Goal: Obtain resource: Obtain resource

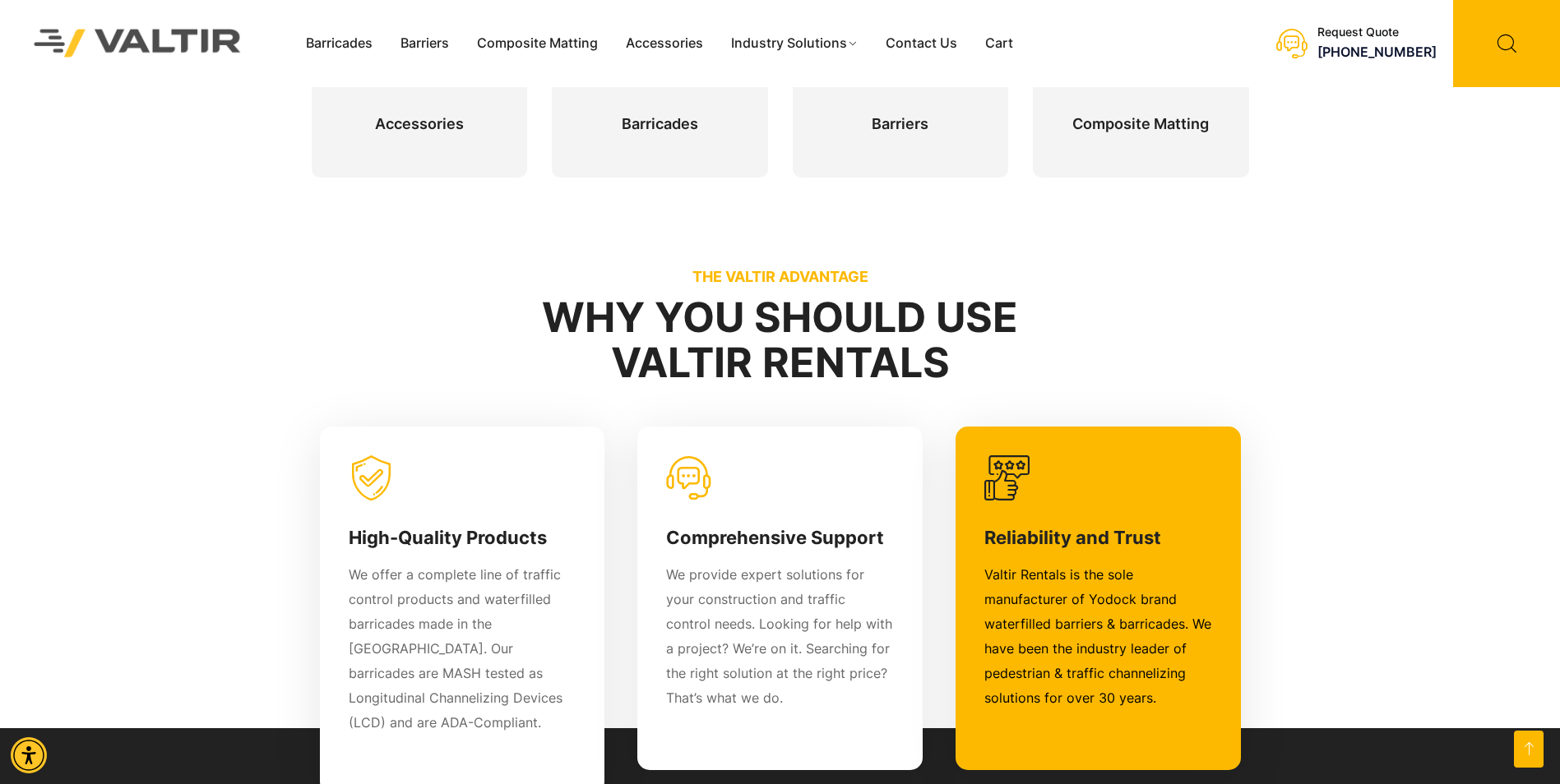
scroll to position [658, 0]
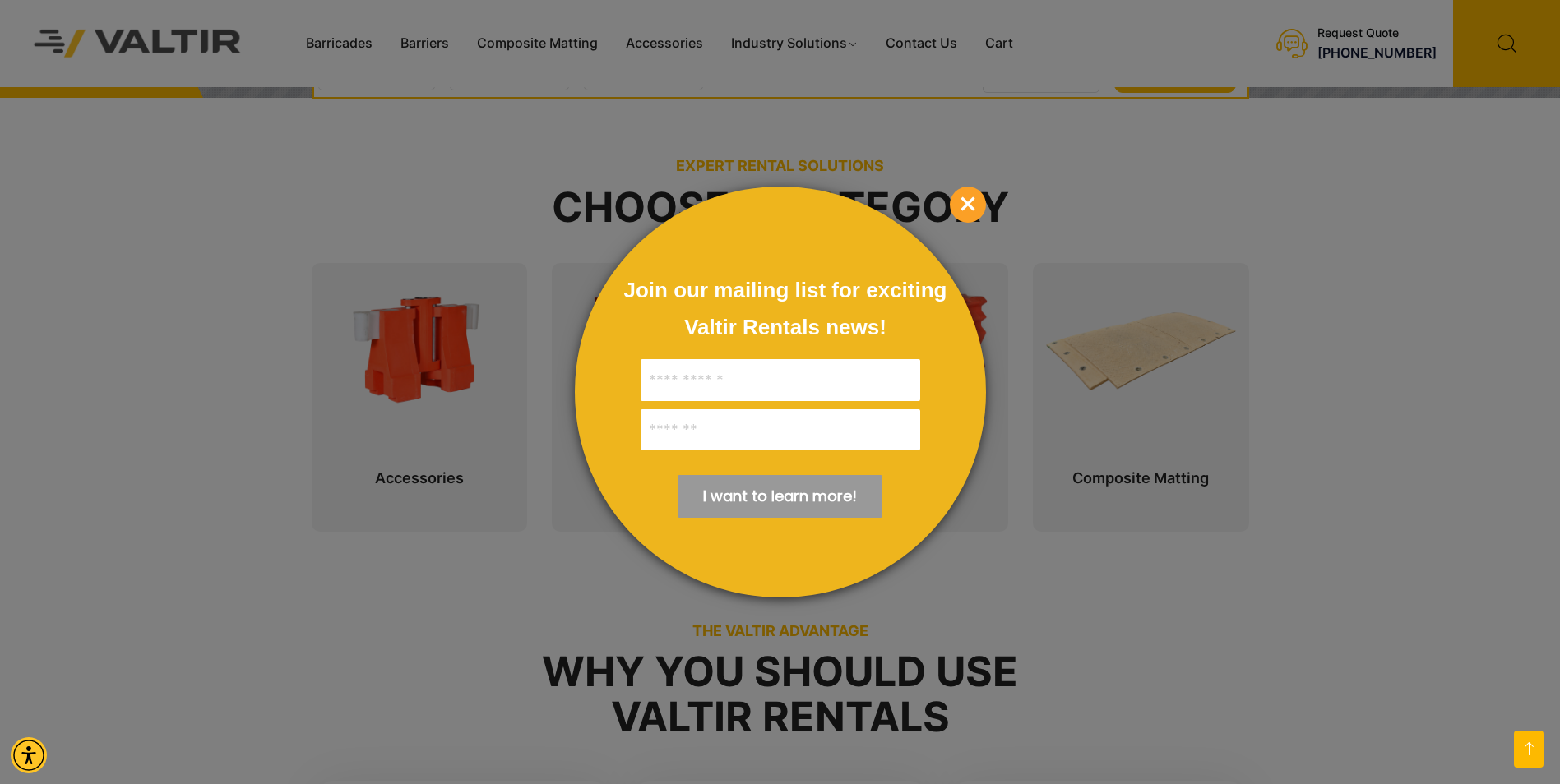
click at [961, 209] on span "×" at bounding box center [969, 205] width 37 height 37
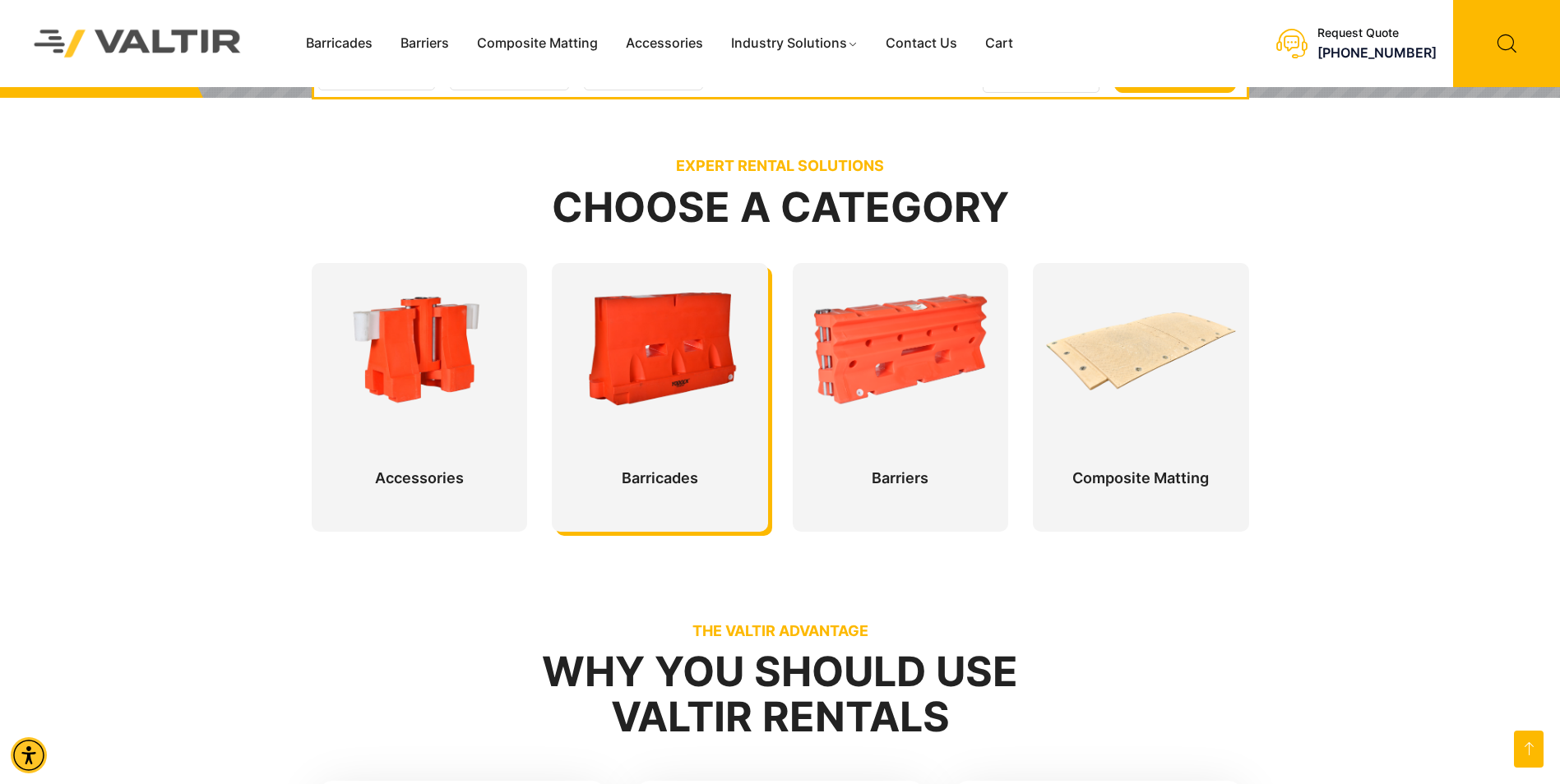
click at [628, 374] on div at bounding box center [660, 397] width 216 height 269
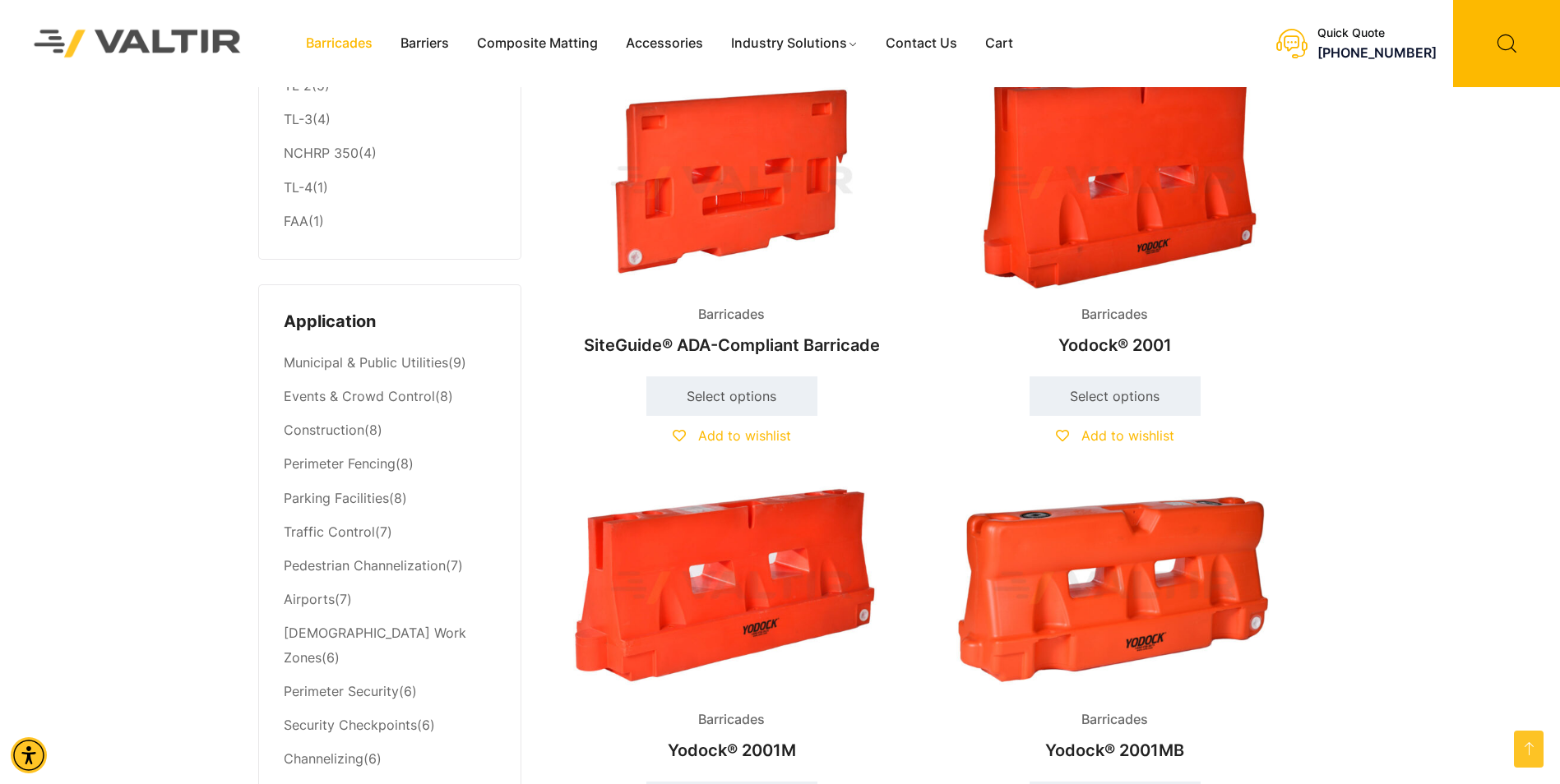
scroll to position [494, 0]
click at [321, 604] on link "Airports" at bounding box center [309, 600] width 51 height 16
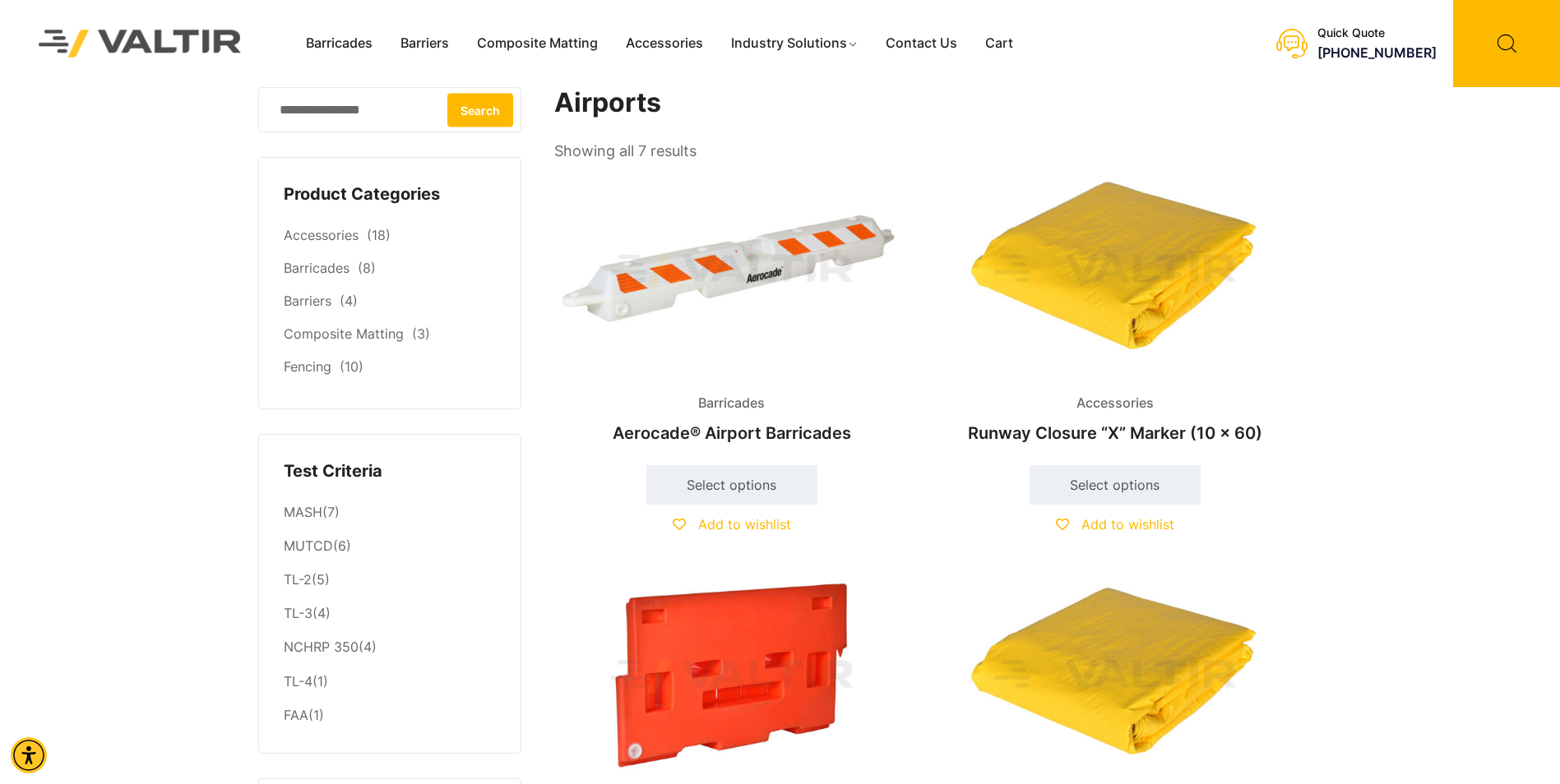
click at [731, 285] on img at bounding box center [732, 271] width 355 height 213
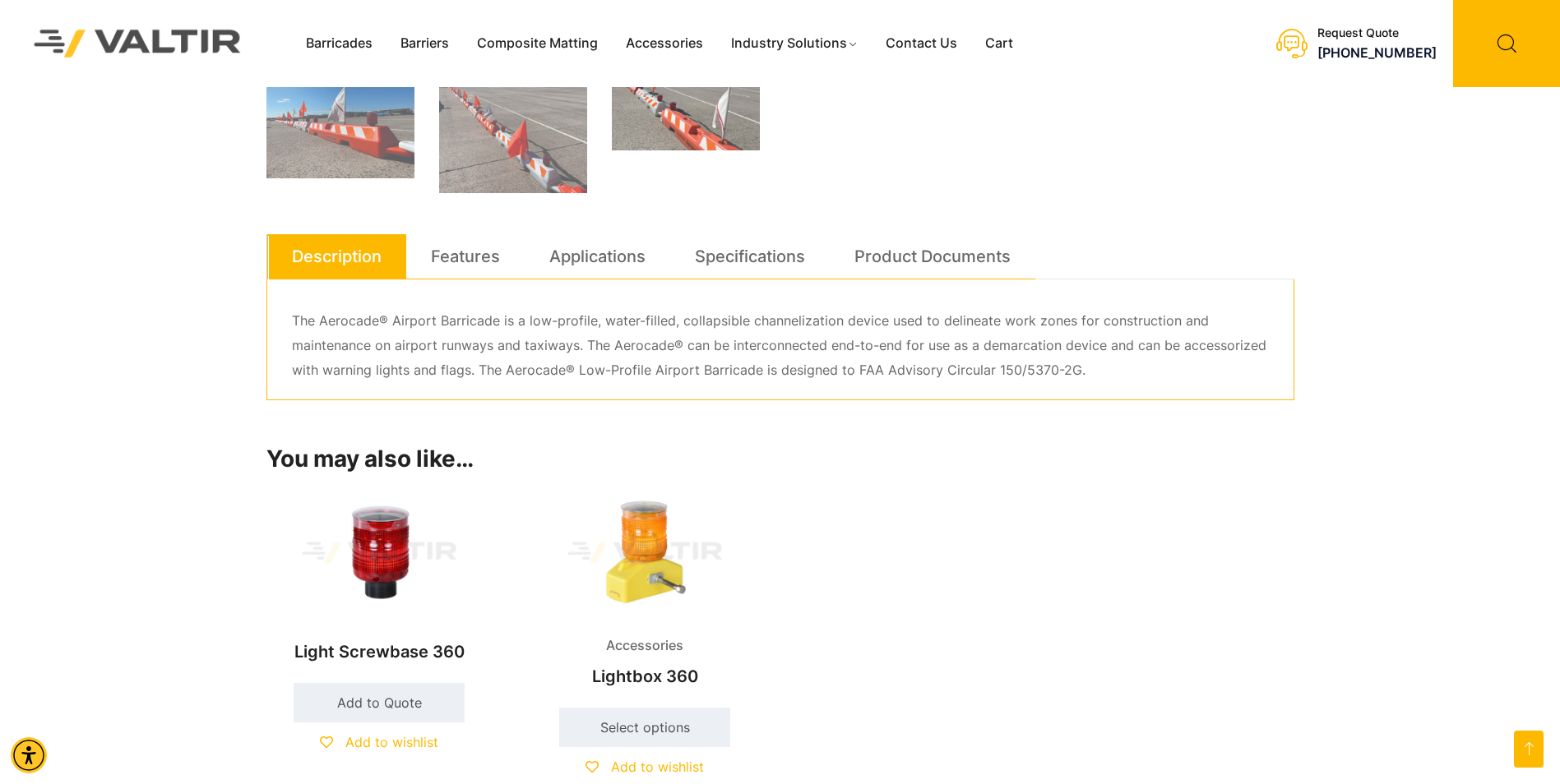
scroll to position [823, 0]
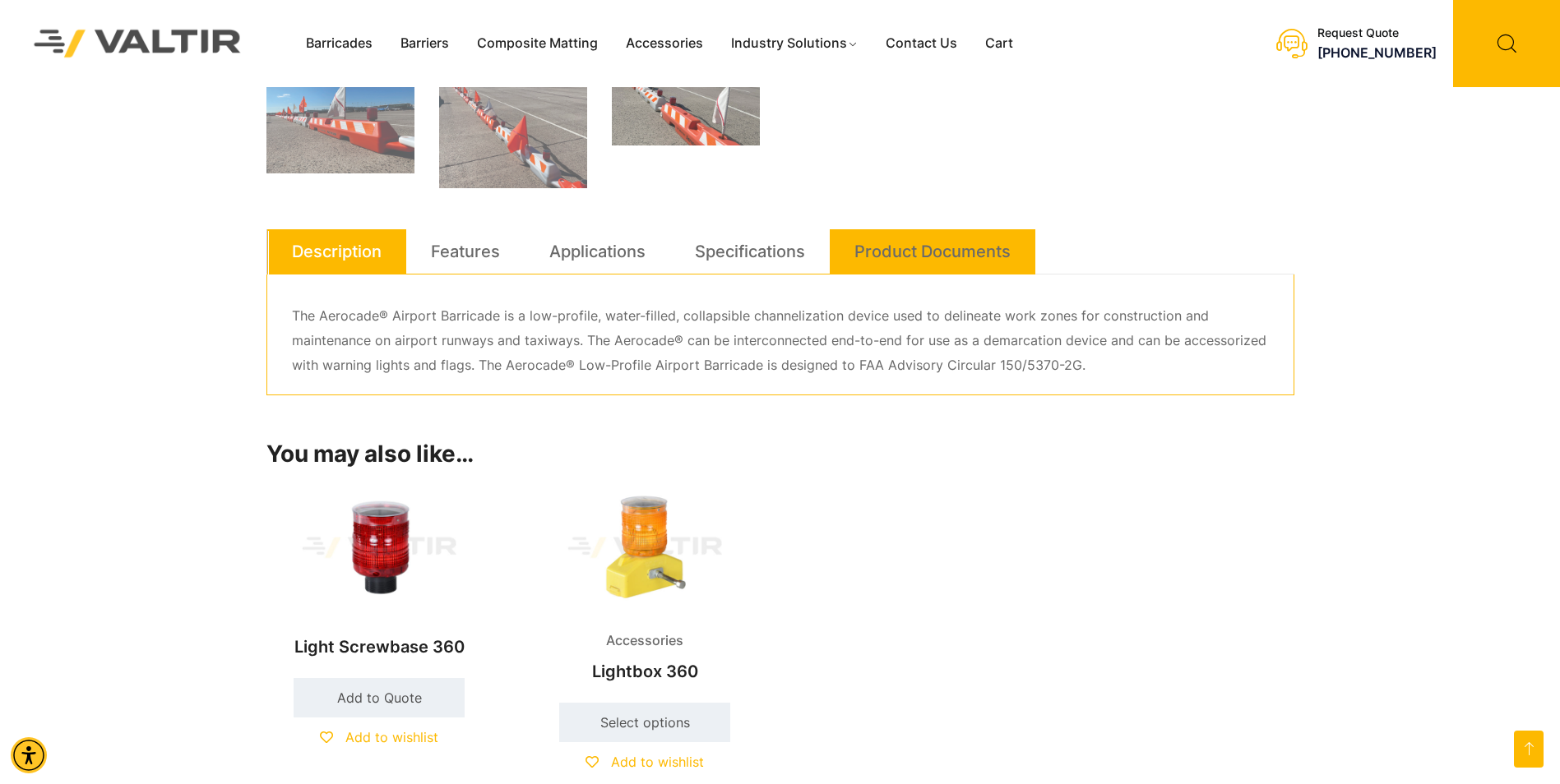
click at [929, 258] on link "Product Documents" at bounding box center [933, 252] width 156 height 44
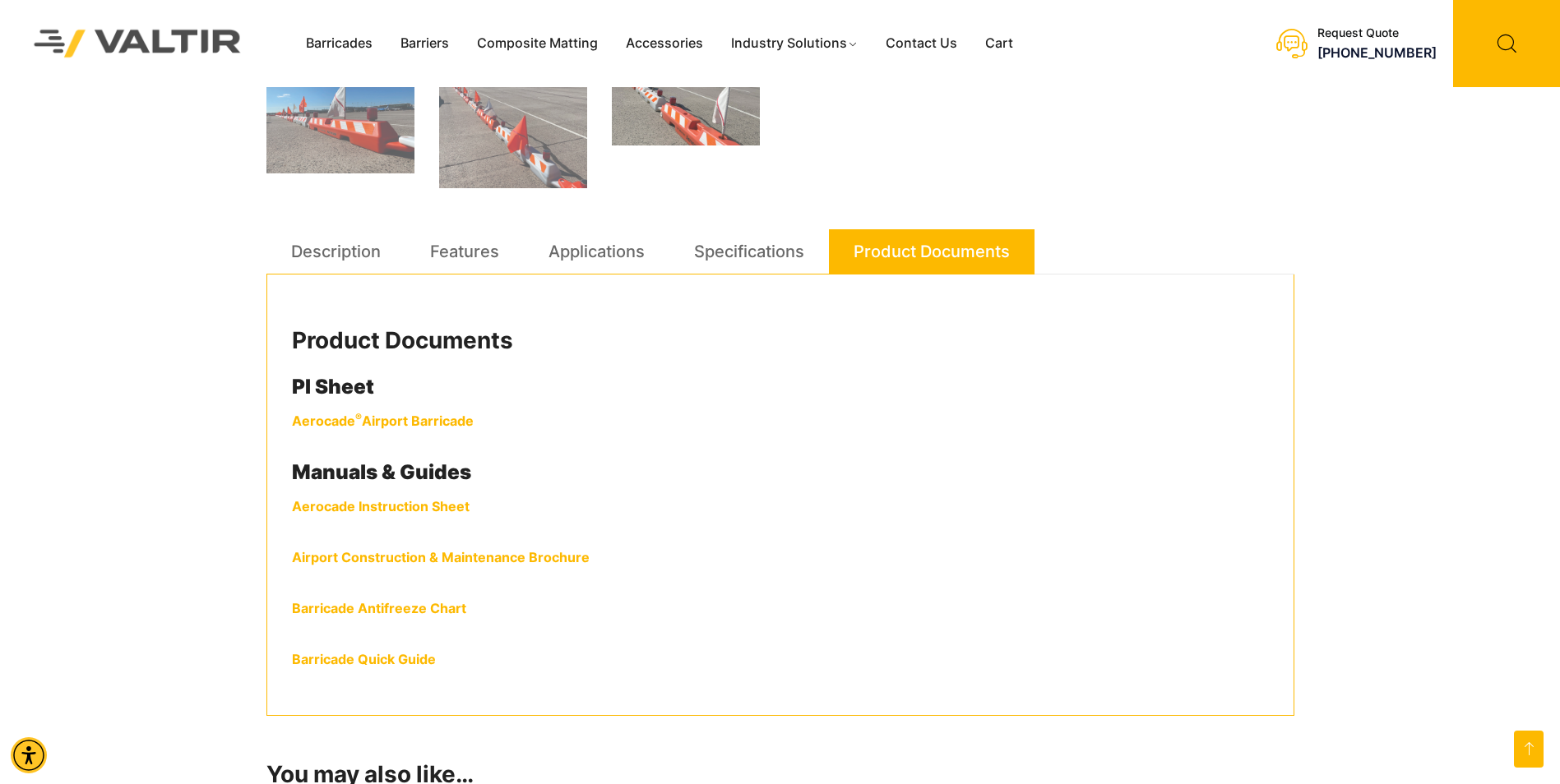
click at [426, 421] on strong "Aerocade ® Airport Barricade" at bounding box center [383, 420] width 181 height 16
click at [510, 557] on link "Airport Construction & Maintenance Brochure" at bounding box center [441, 557] width 298 height 16
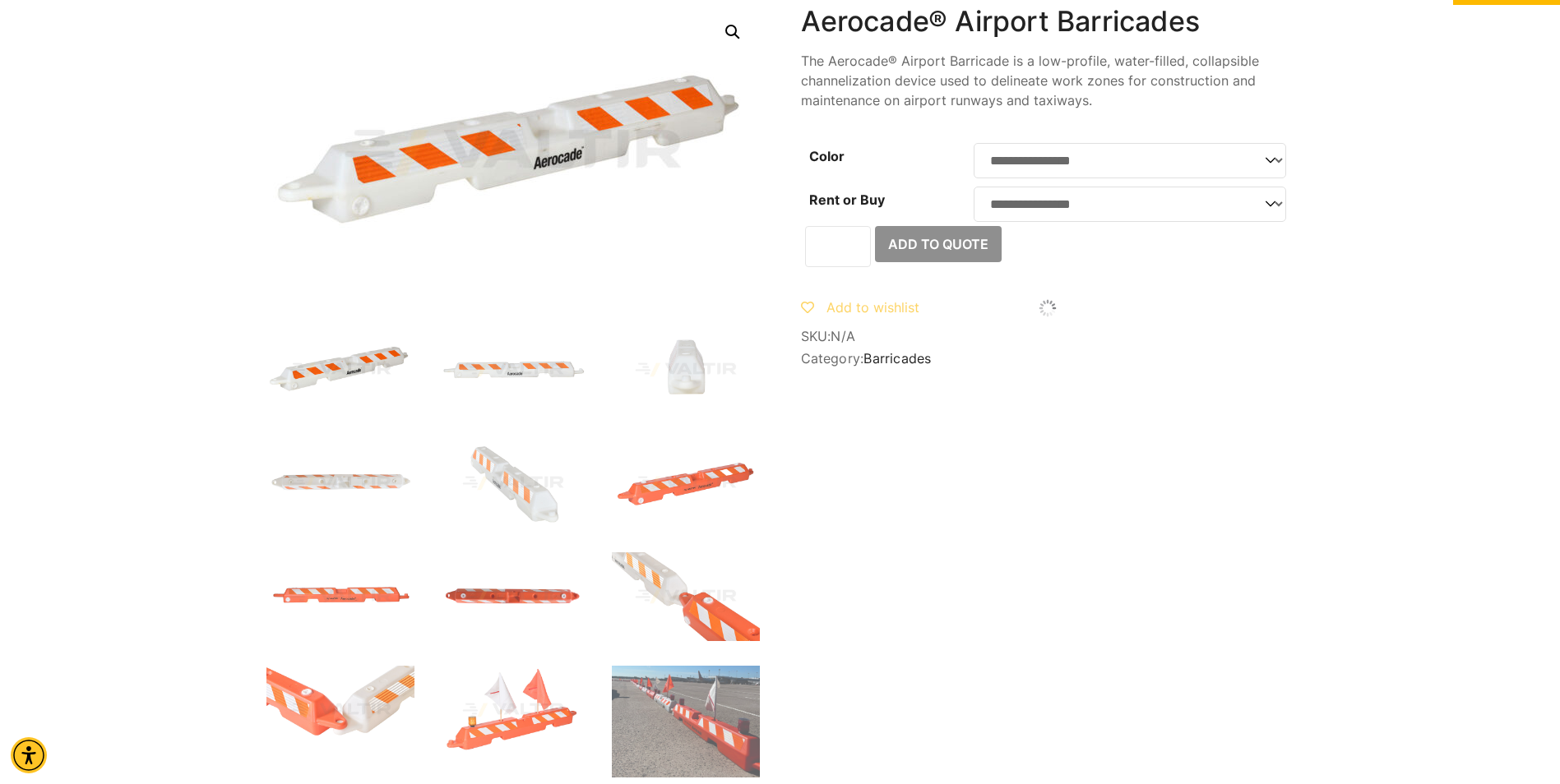
scroll to position [0, 0]
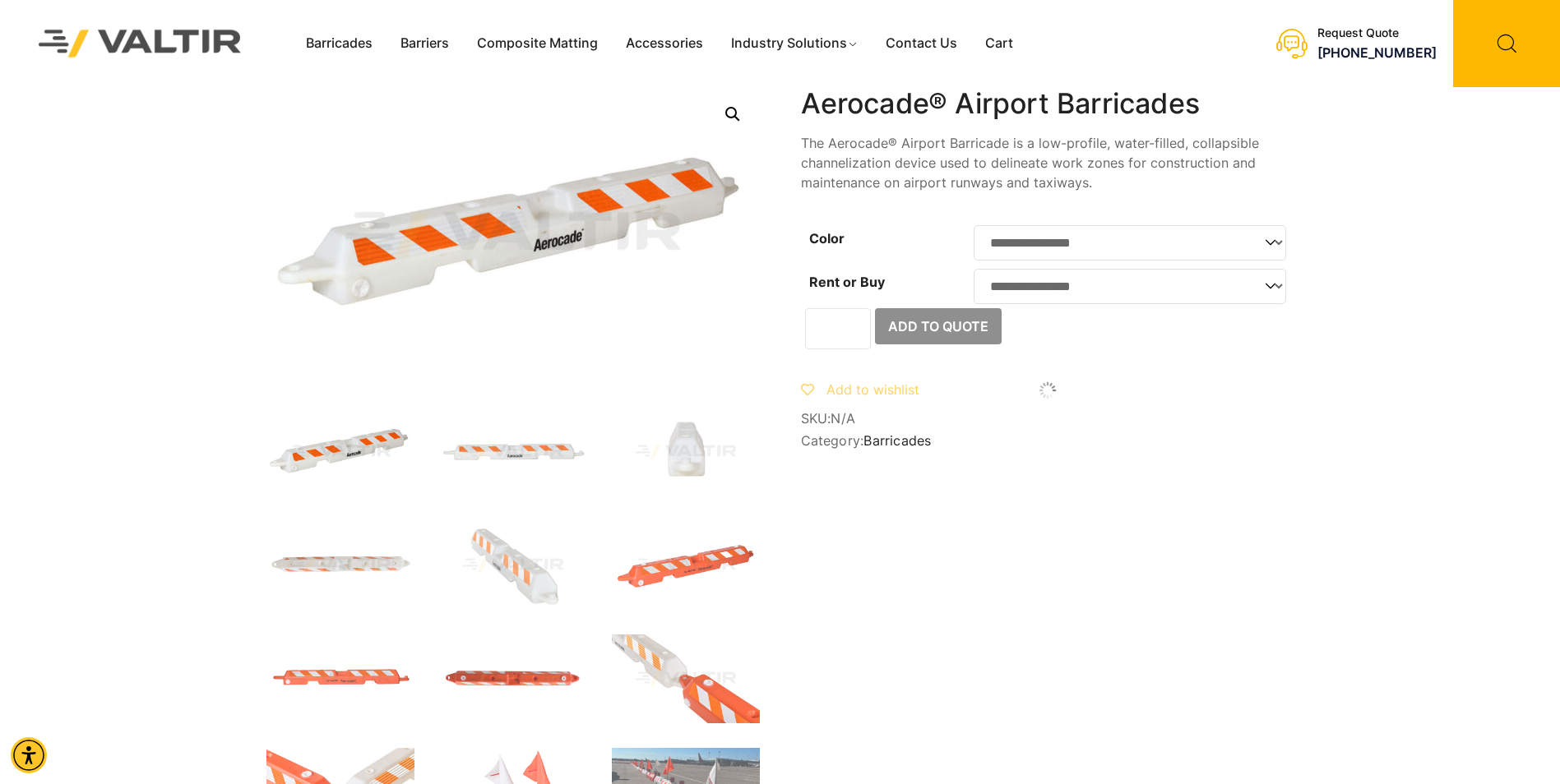
click at [213, 43] on img at bounding box center [140, 43] width 246 height 69
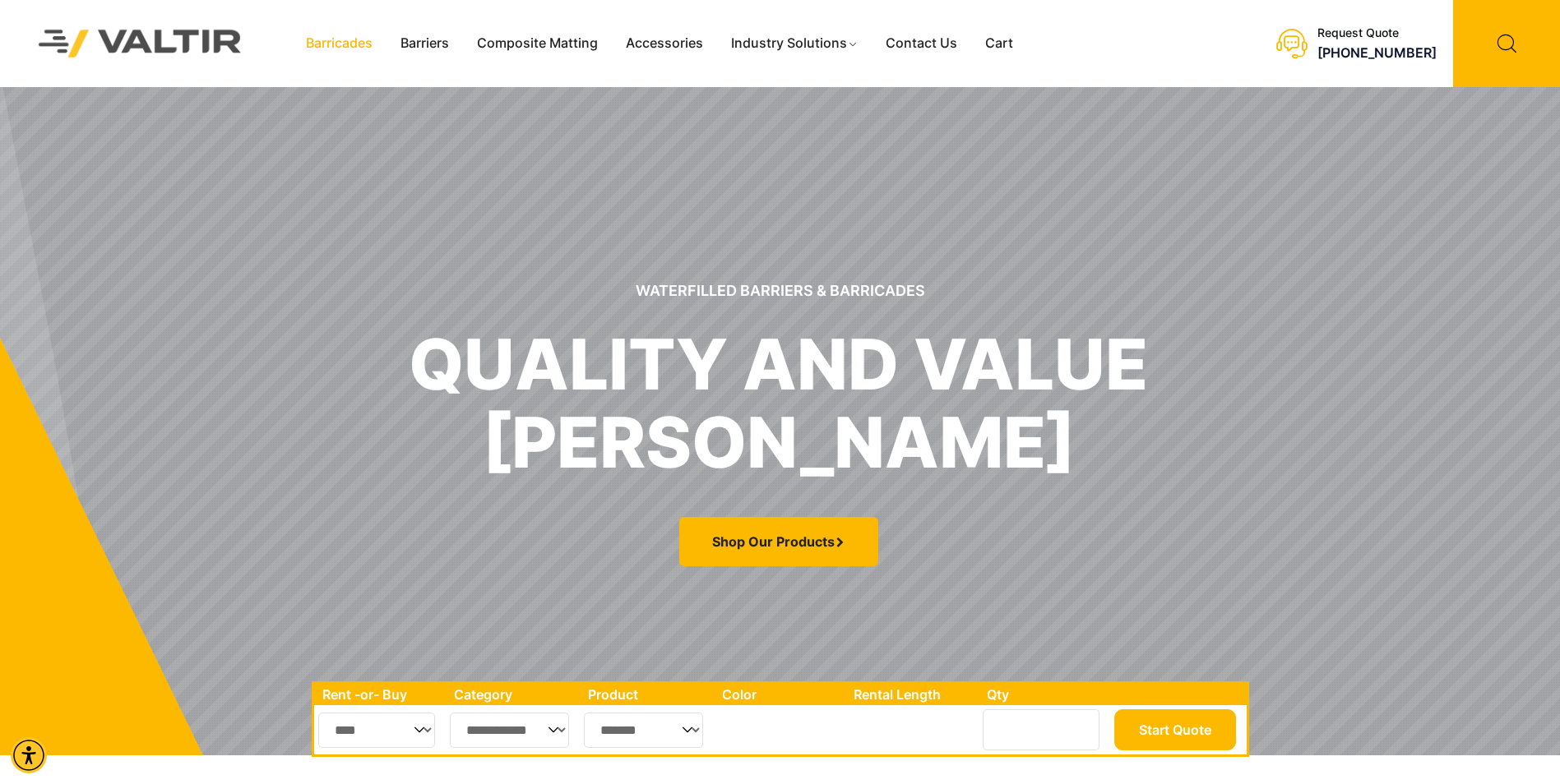
click at [342, 46] on link "Barricades" at bounding box center [340, 43] width 95 height 25
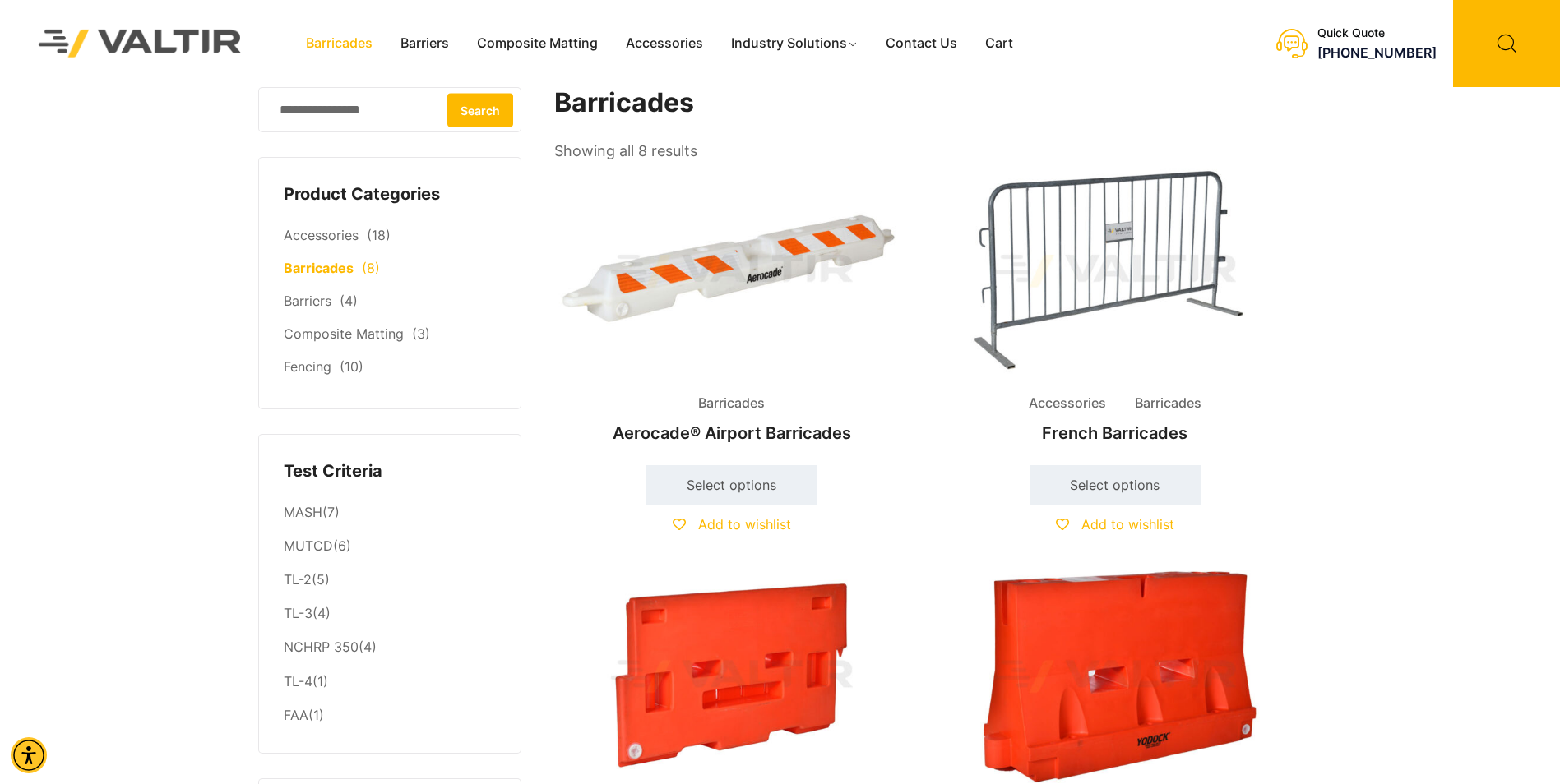
click at [325, 268] on link "Barricades" at bounding box center [318, 267] width 69 height 16
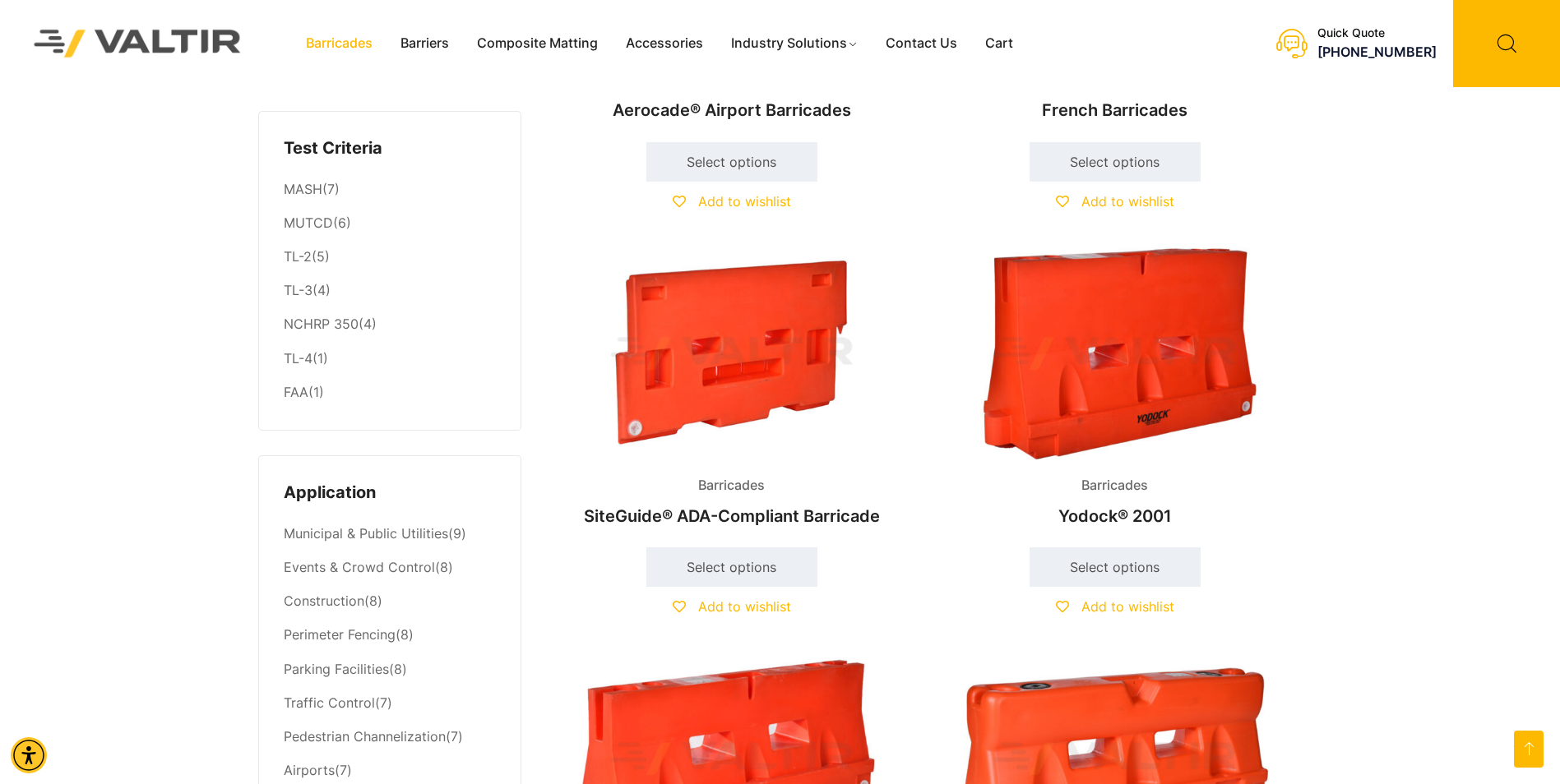
scroll to position [82, 0]
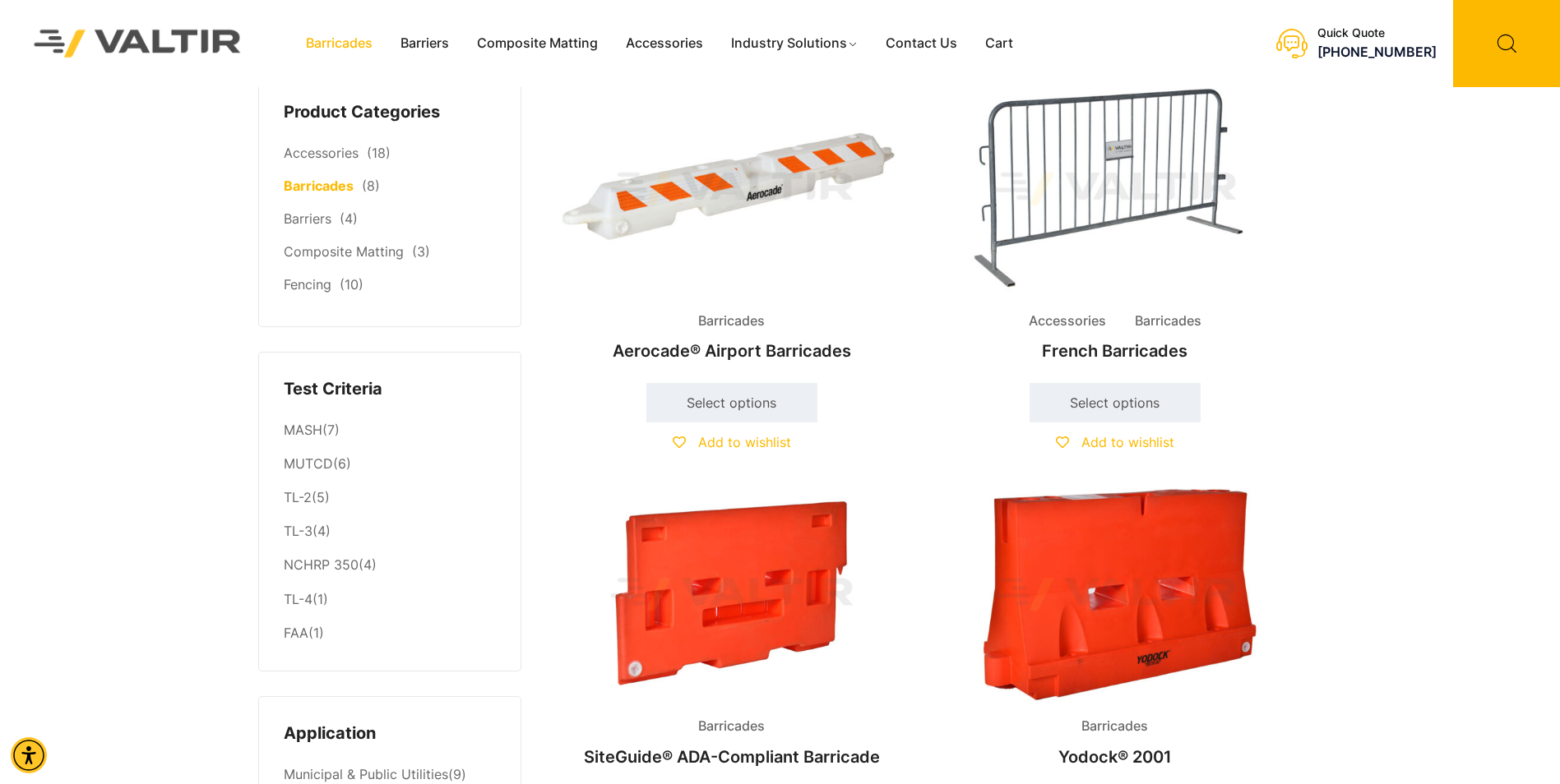
click at [758, 189] on img at bounding box center [732, 188] width 355 height 213
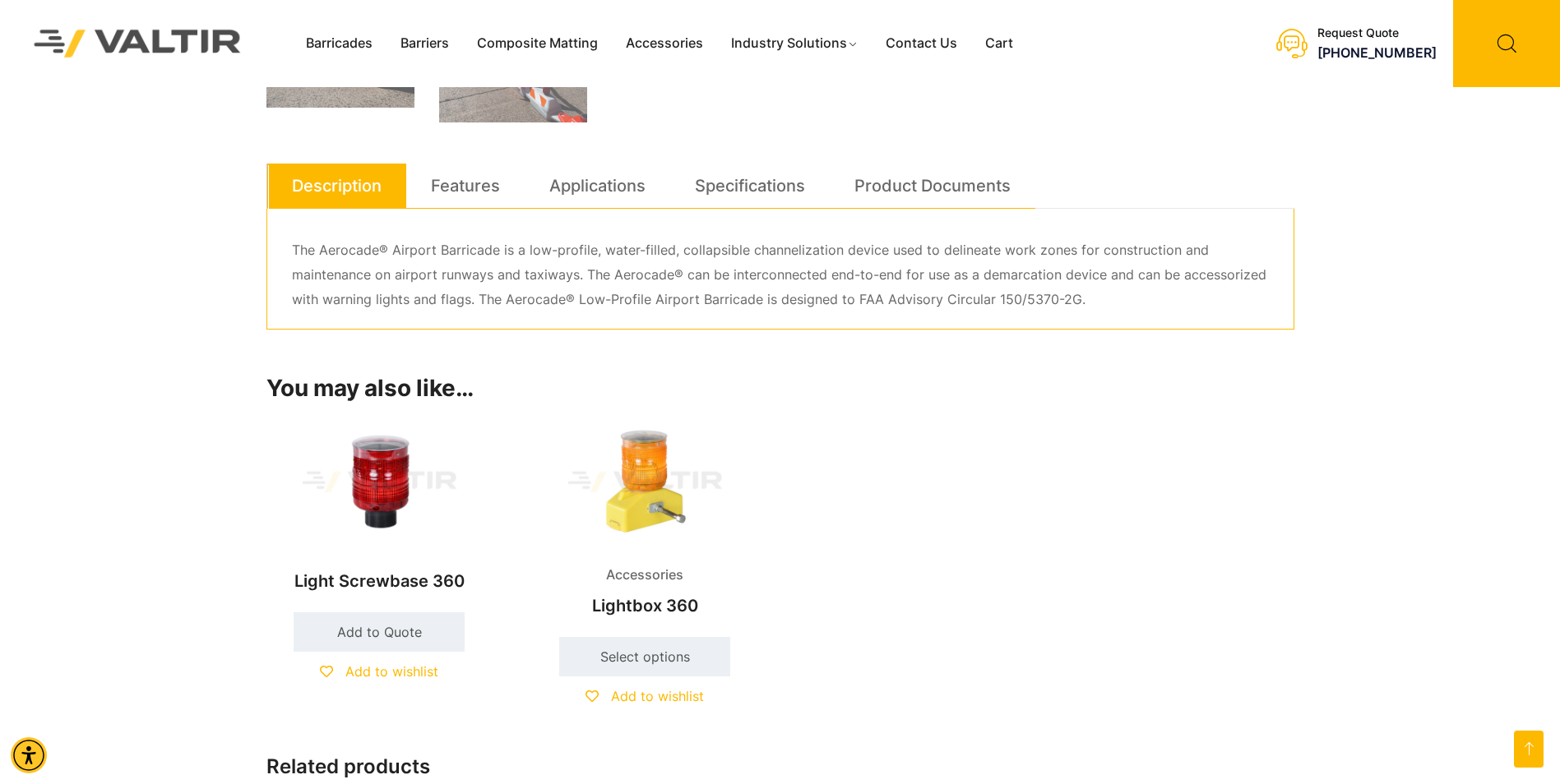
scroll to position [881, 0]
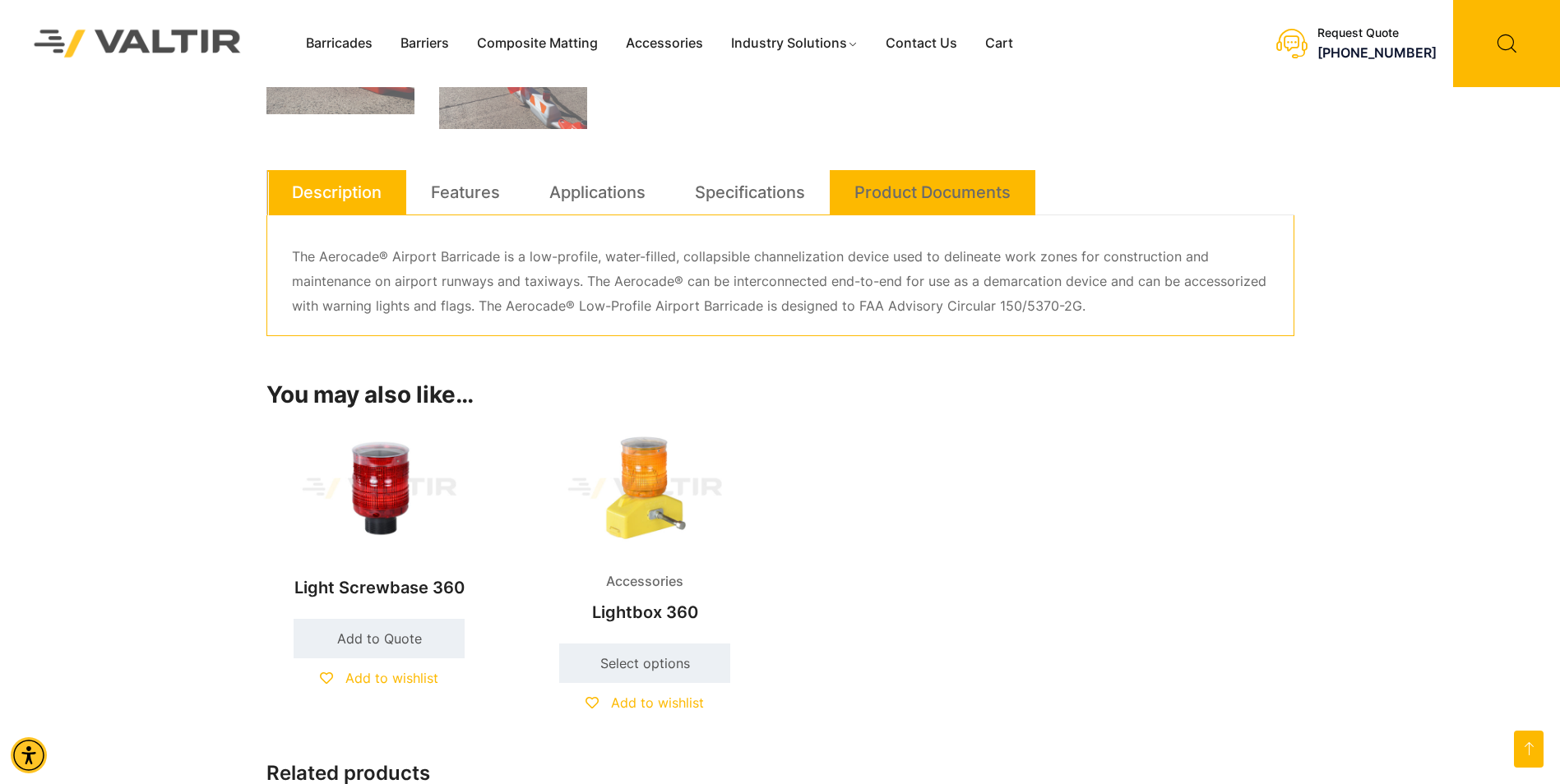
click at [915, 203] on link "Product Documents" at bounding box center [933, 192] width 156 height 44
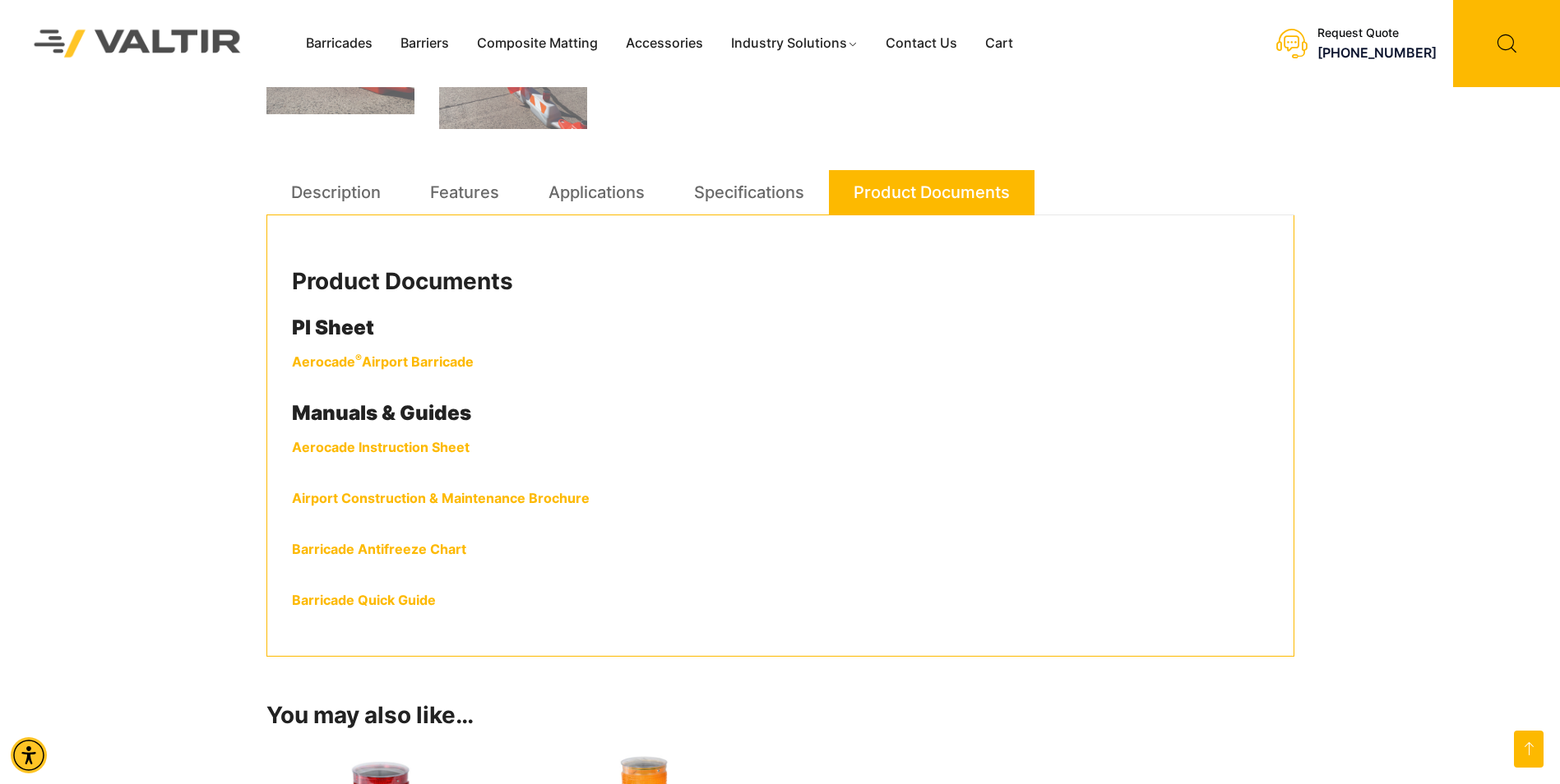
click at [524, 500] on link "Airport Construction & Maintenance Brochure" at bounding box center [441, 498] width 298 height 16
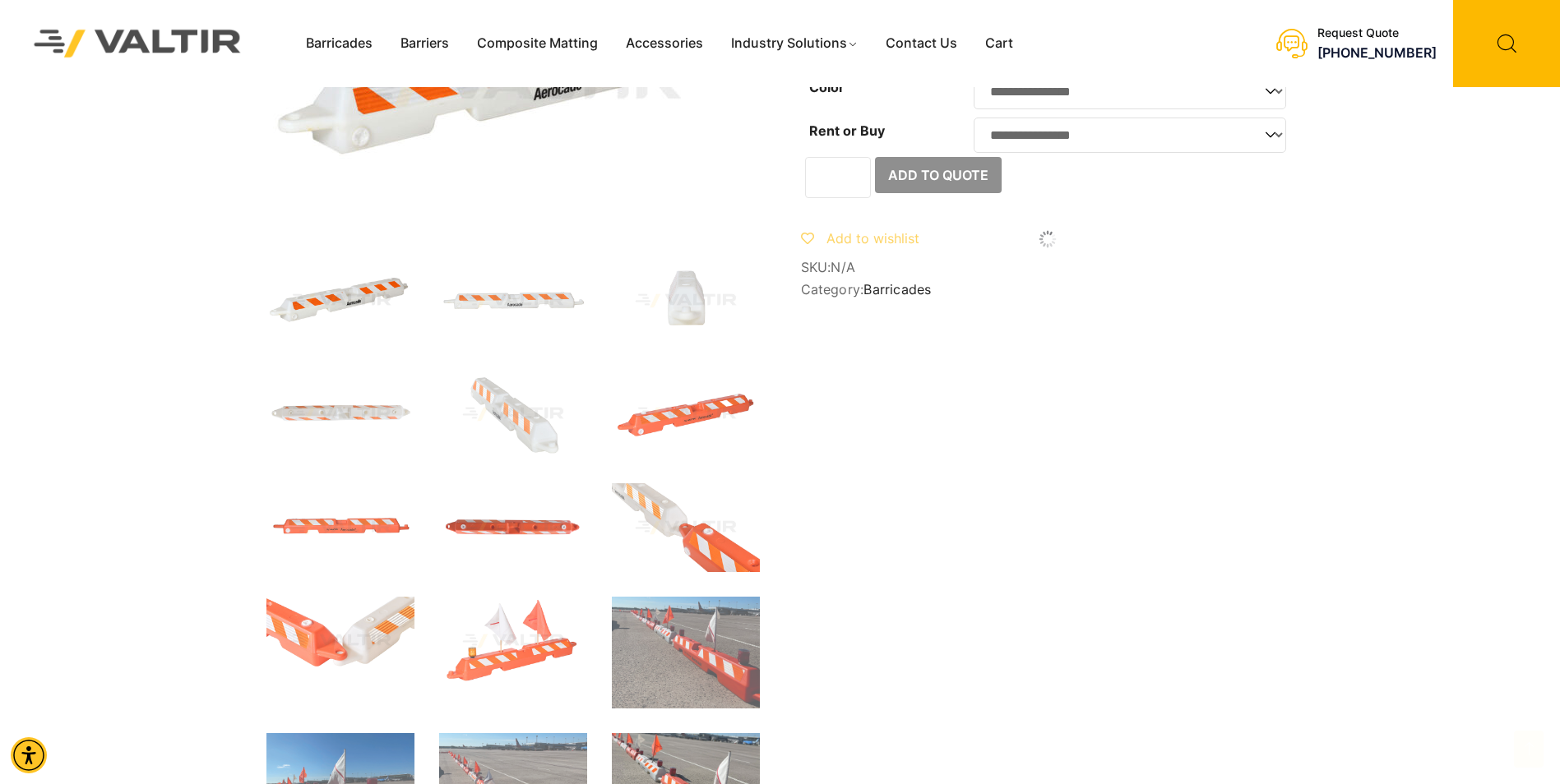
scroll to position [0, 0]
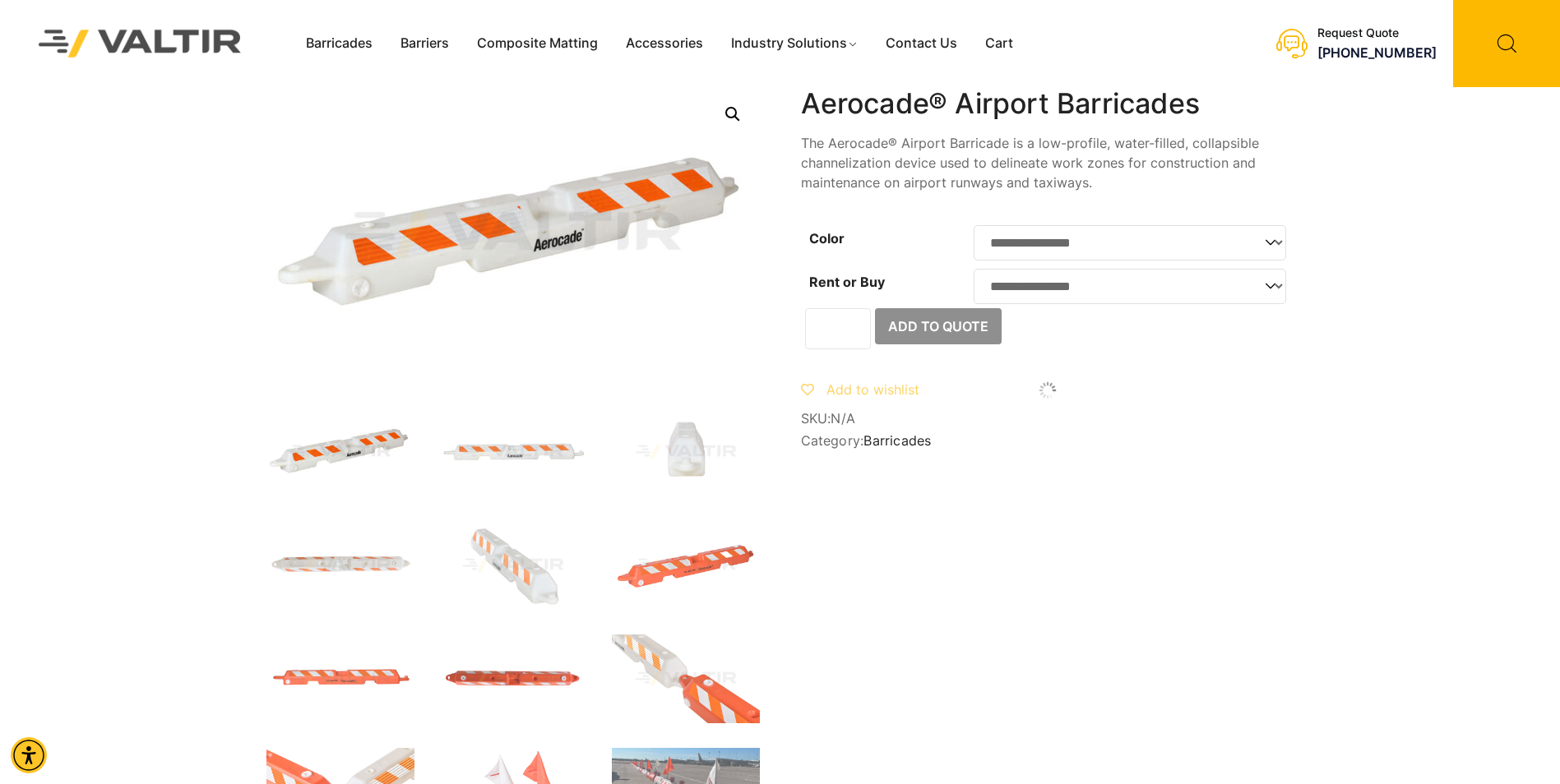
click at [165, 44] on img at bounding box center [140, 43] width 246 height 69
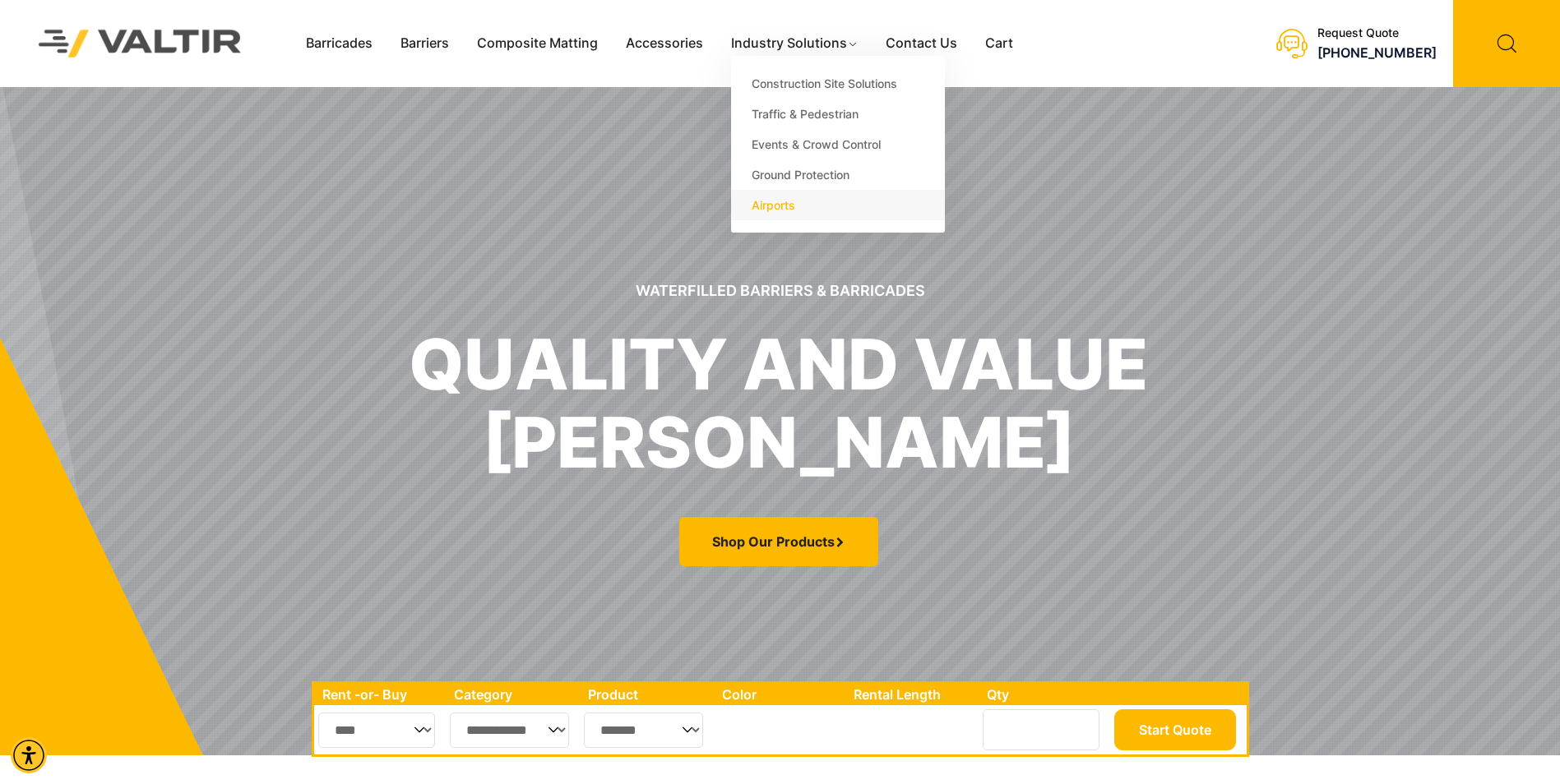
click at [784, 205] on link "Airports" at bounding box center [838, 205] width 214 height 31
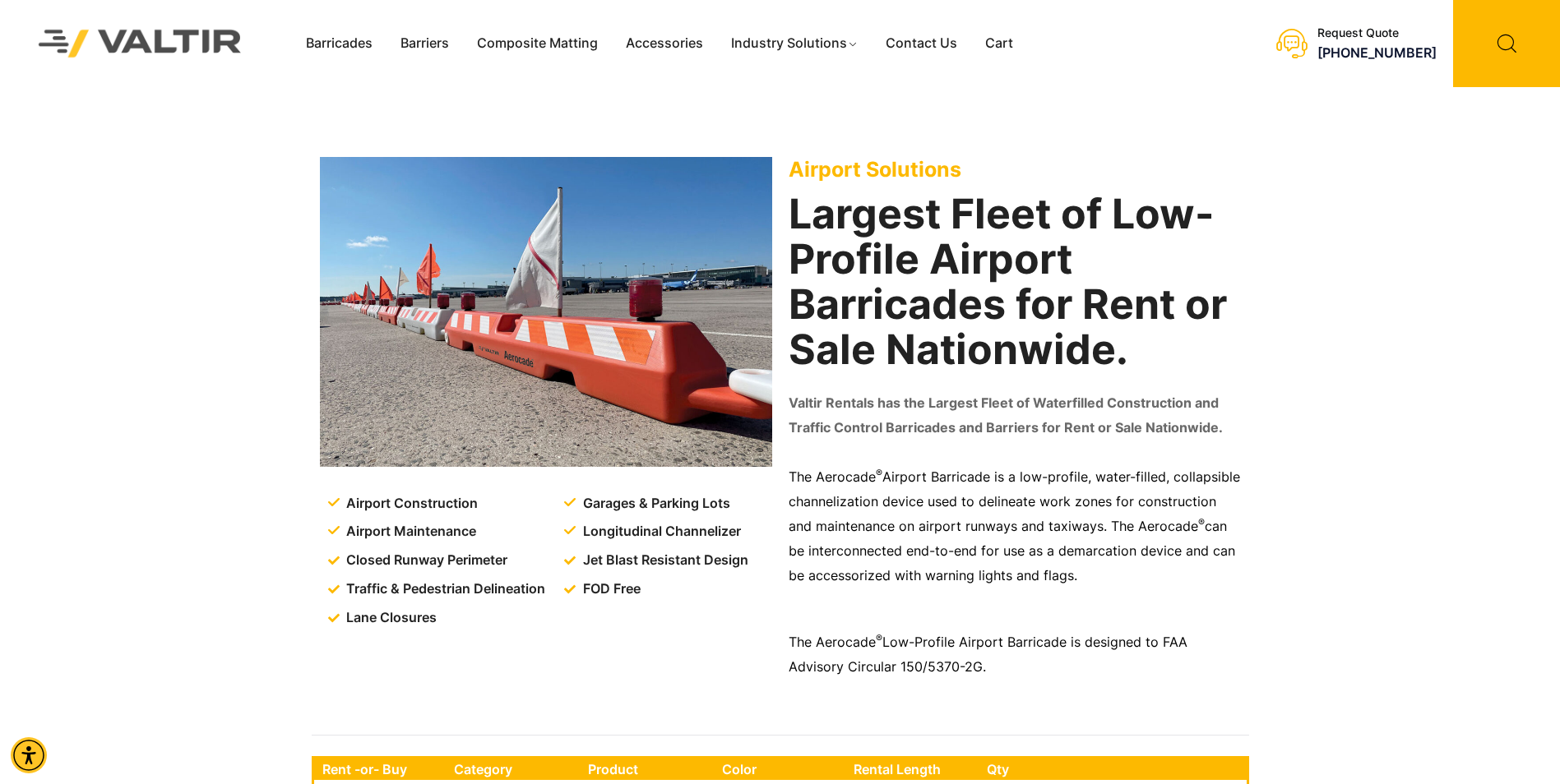
drag, startPoint x: 185, startPoint y: 1, endPoint x: 171, endPoint y: 353, distance: 352.3
click at [171, 353] on div "Airport Construction Airport Maintenance Closed Runway Perimeter Traffic & Pede…" at bounding box center [780, 406] width 1560 height 639
